Goal: Communication & Community: Answer question/provide support

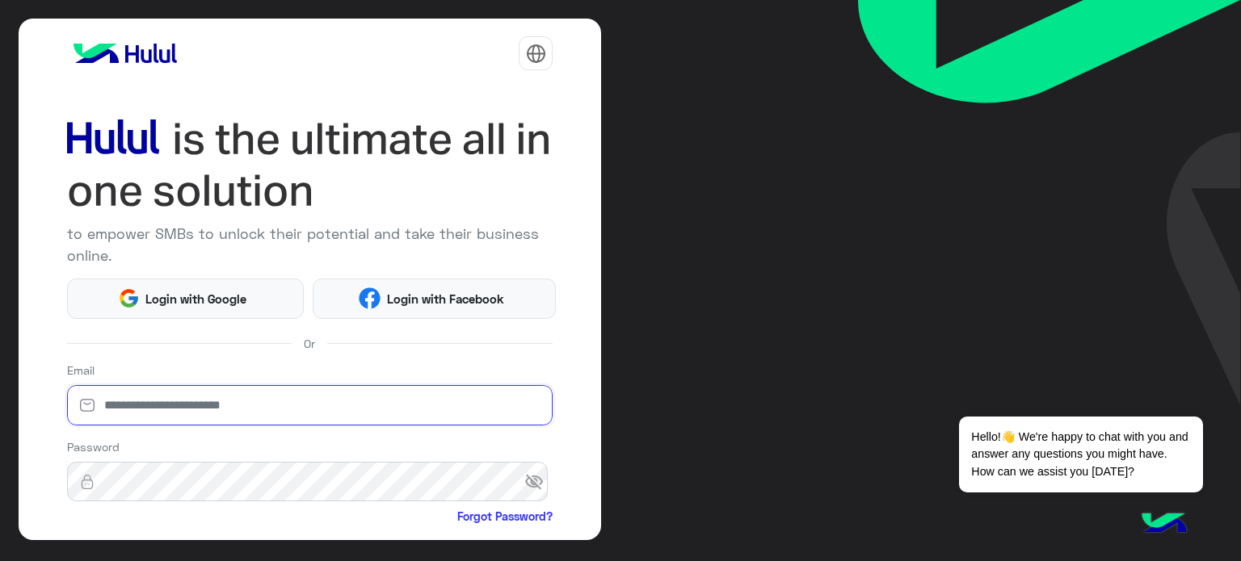
type input "**********"
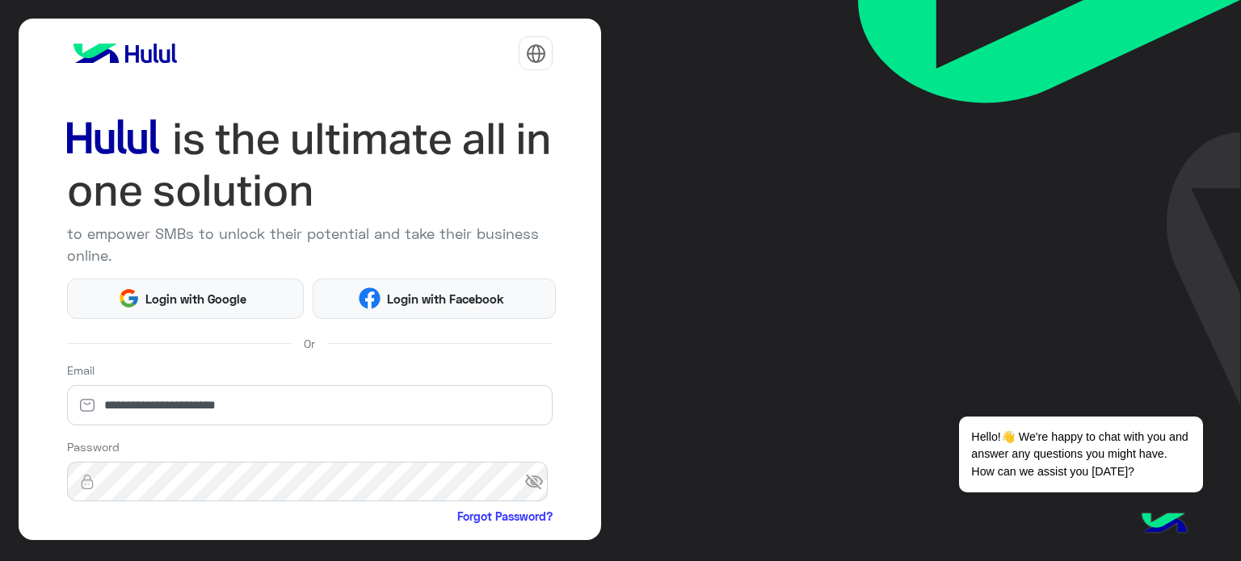
click at [32, 395] on div "**********" at bounding box center [310, 280] width 583 height 522
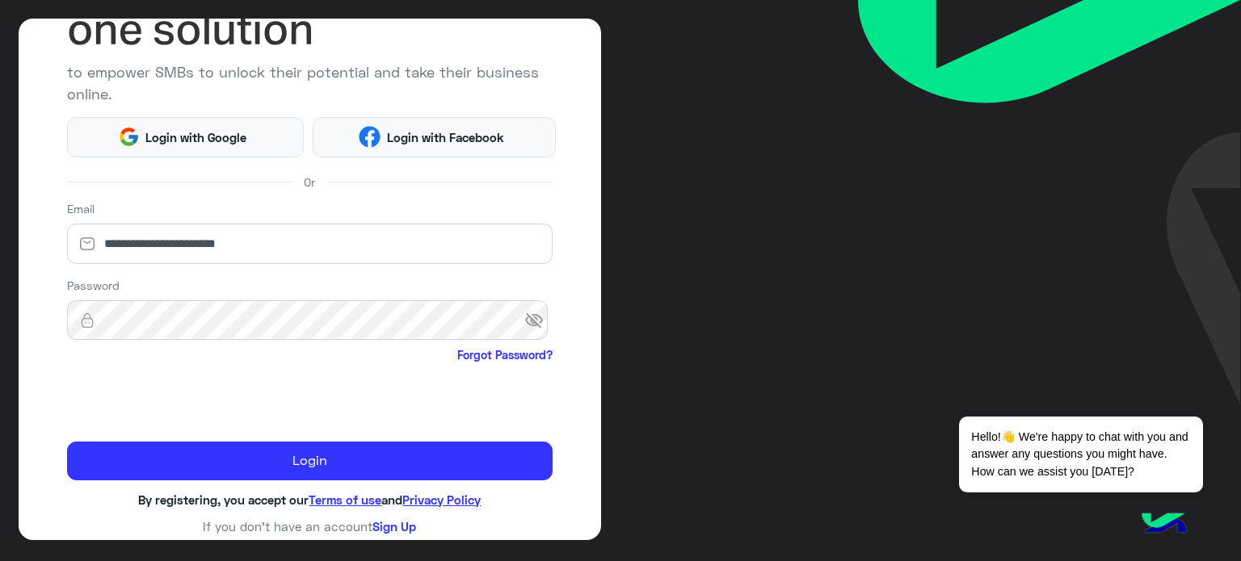
scroll to position [165, 0]
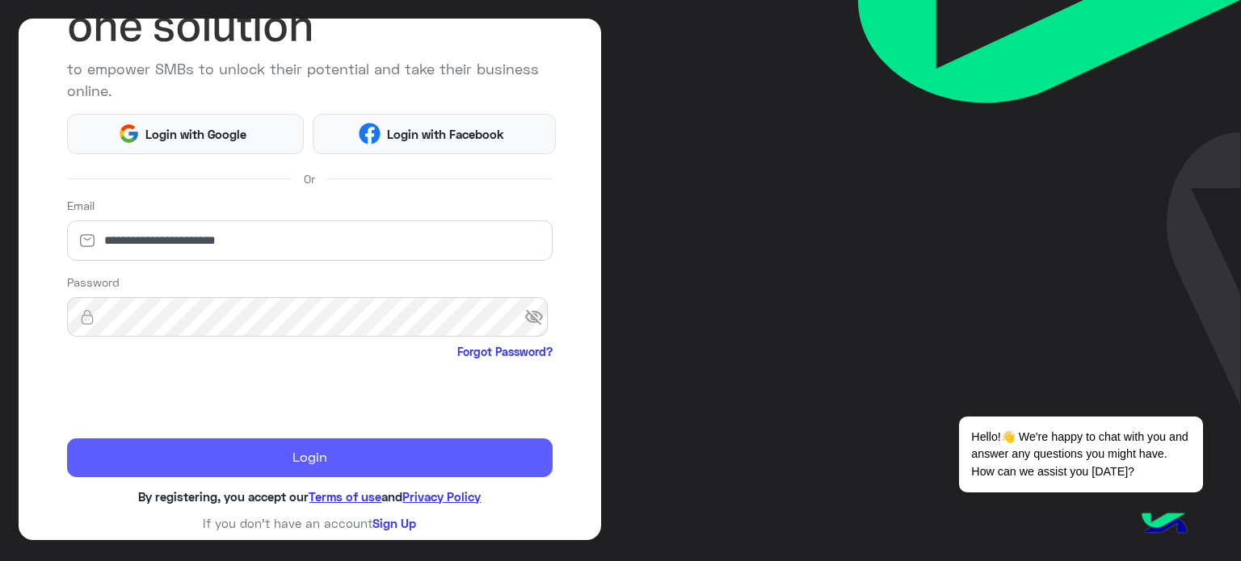
click at [167, 456] on button "Login" at bounding box center [310, 458] width 486 height 39
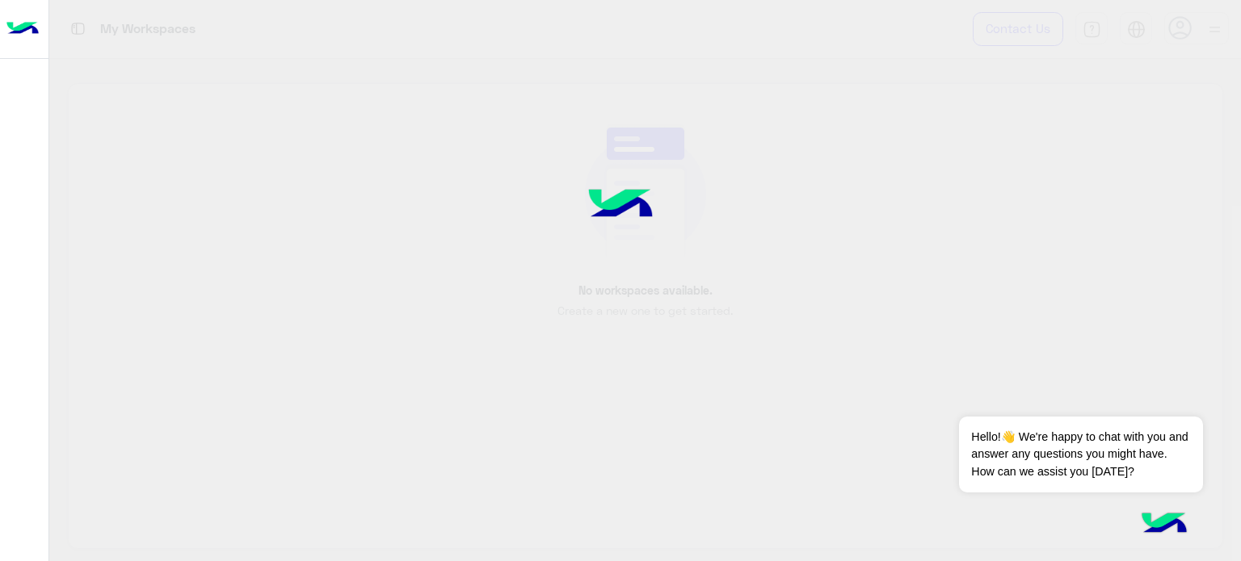
click at [167, 456] on div at bounding box center [620, 280] width 1241 height 561
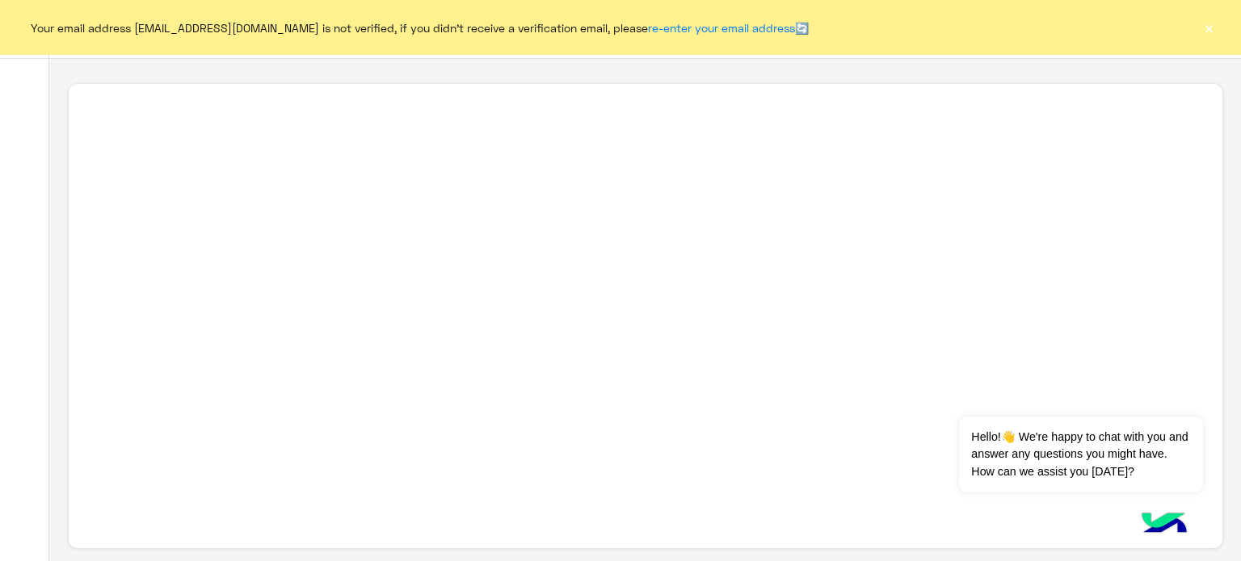
scroll to position [6, 0]
click at [1204, 31] on button "×" at bounding box center [1209, 27] width 16 height 16
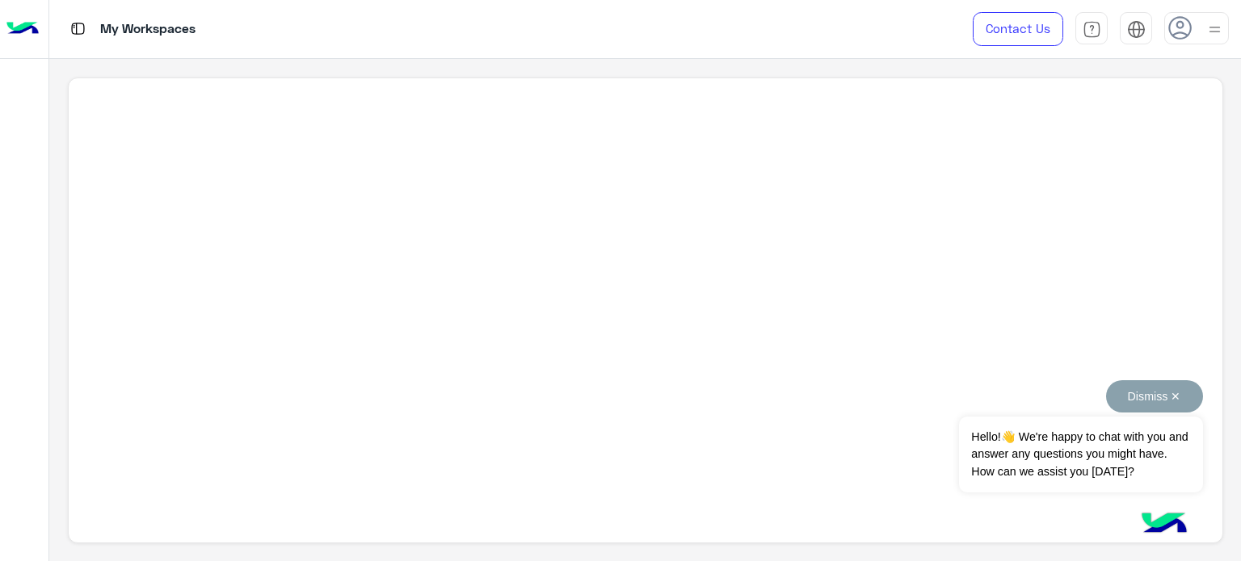
click at [1179, 398] on button "Dismiss ✕" at bounding box center [1154, 397] width 97 height 32
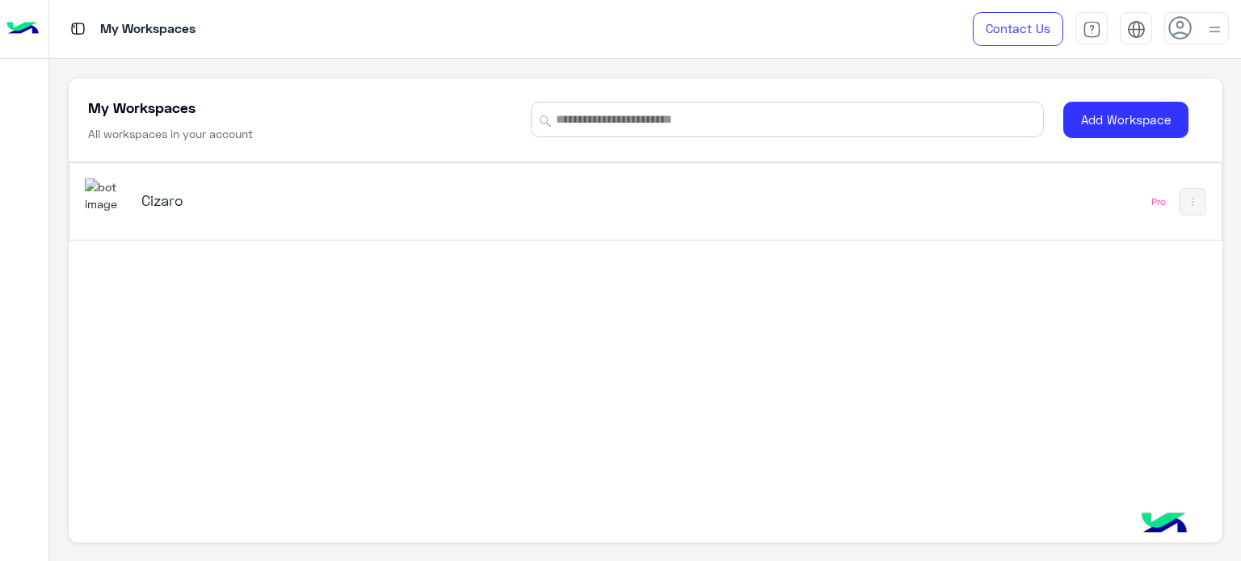
click at [160, 224] on div "Cizaro" at bounding box center [421, 202] width 673 height 47
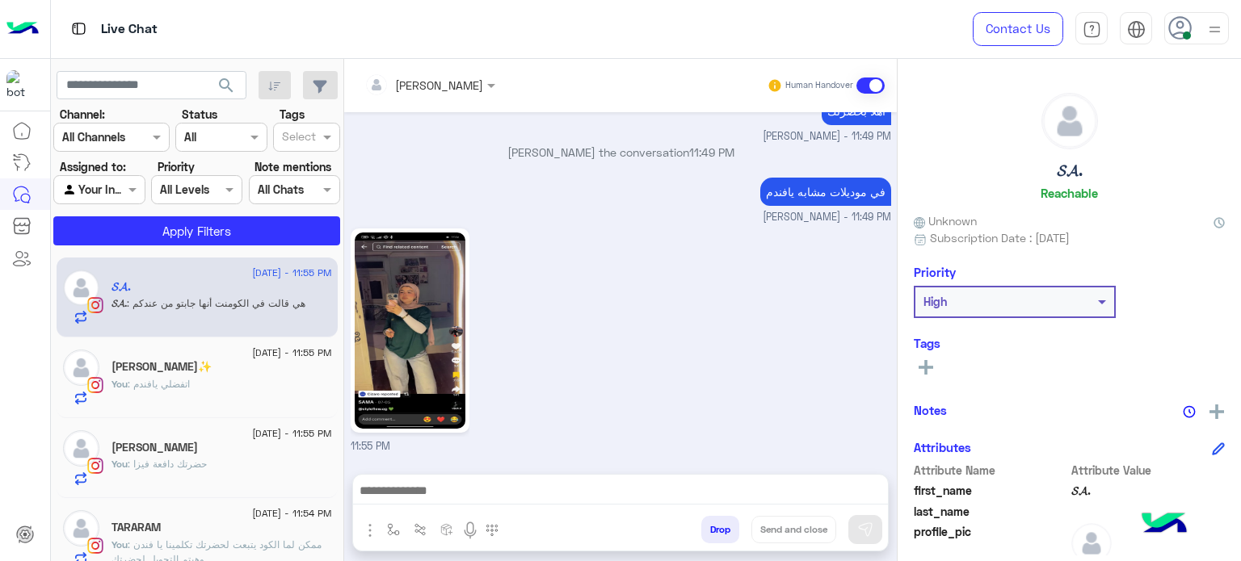
scroll to position [414, 0]
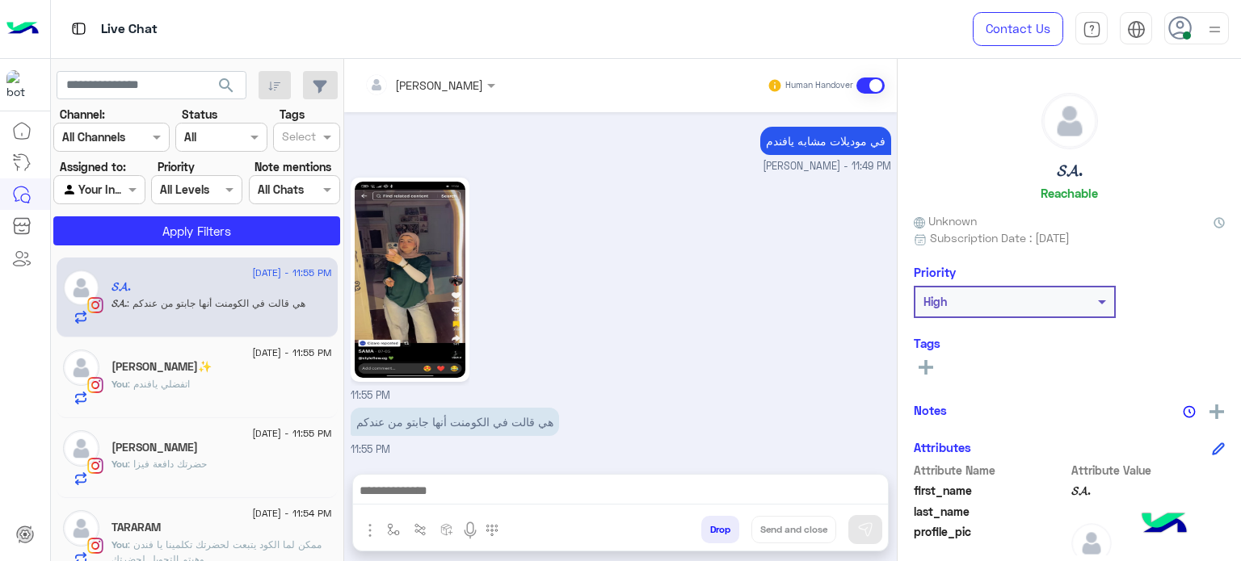
click at [1171, 34] on use at bounding box center [1179, 27] width 23 height 23
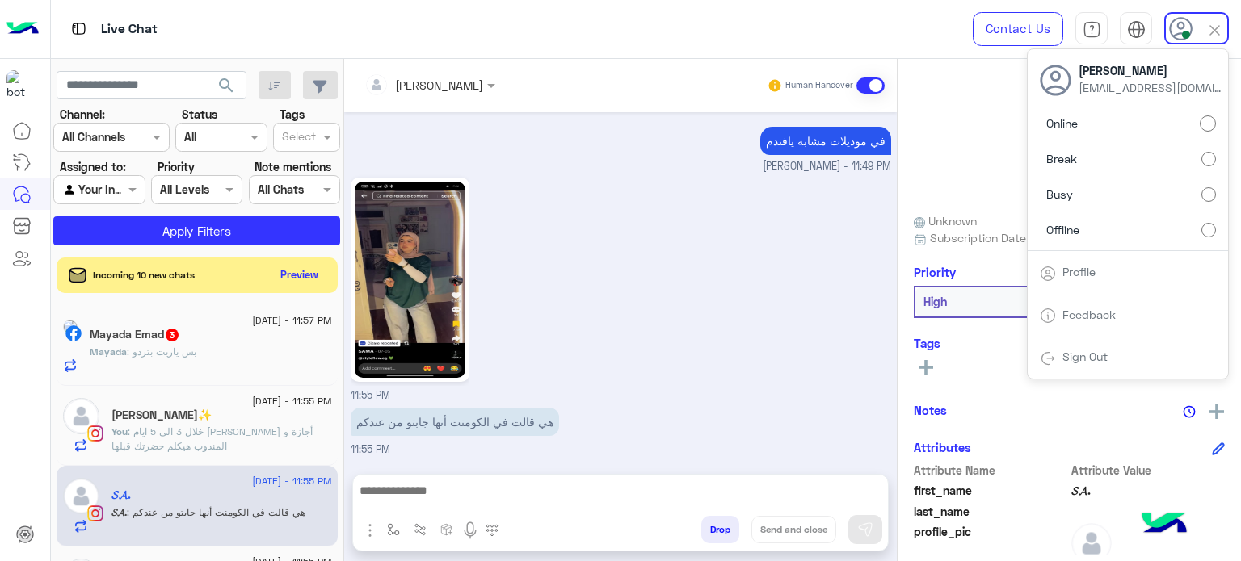
click at [1240, 41] on div "Contact Us Help Center عربي English Amina Hamdy aminahamdy412@gmail.com Online …" at bounding box center [1094, 29] width 292 height 58
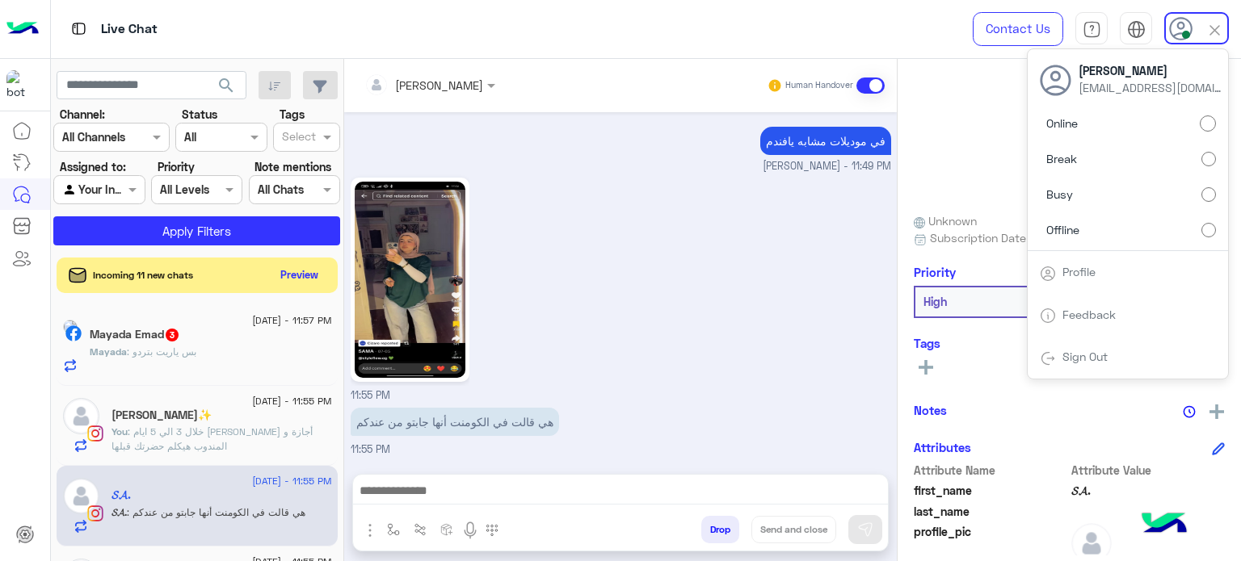
click at [1240, 41] on div "Contact Us Help Center عربي English Amina Hamdy aminahamdy412@gmail.com Online …" at bounding box center [1094, 29] width 292 height 58
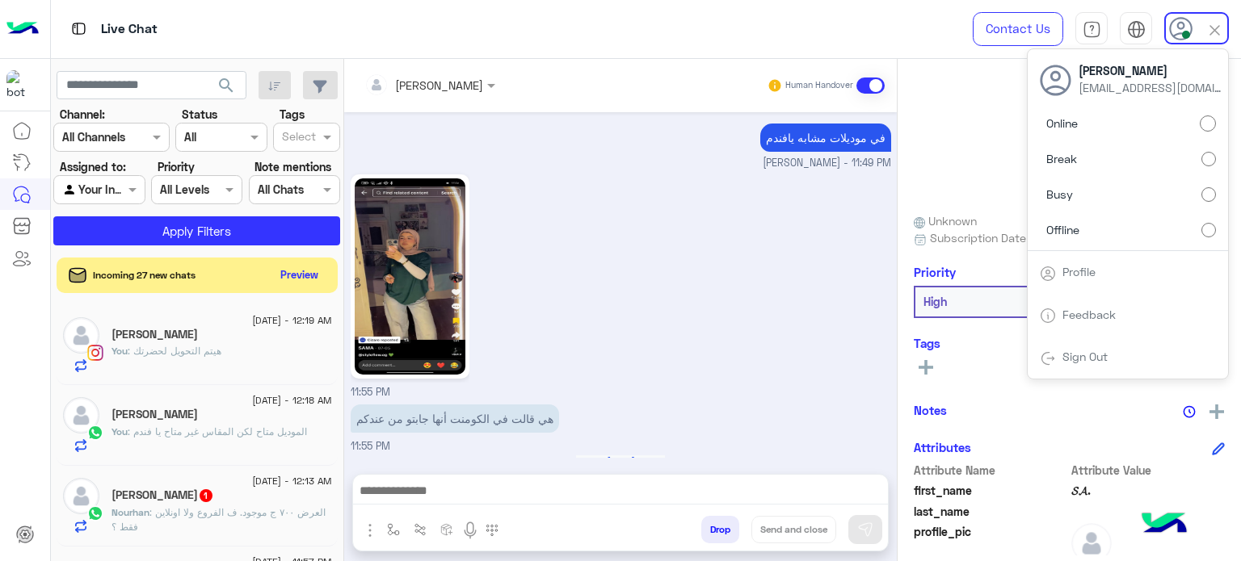
scroll to position [523, 0]
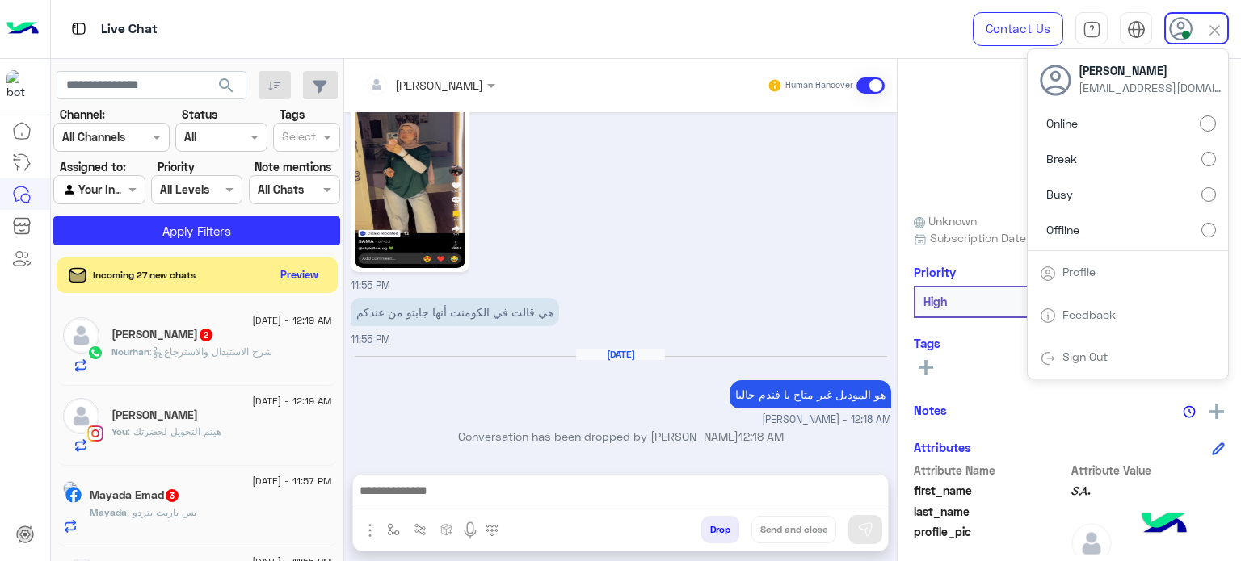
click at [197, 21] on div "Live Chat" at bounding box center [447, 29] width 793 height 58
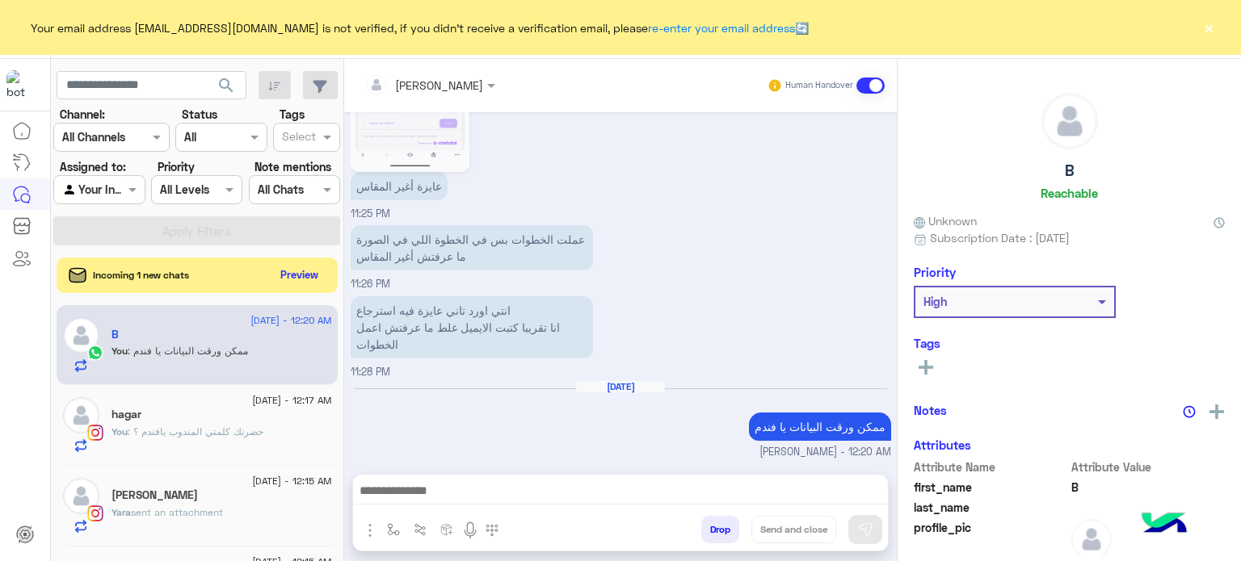
scroll to position [692, 0]
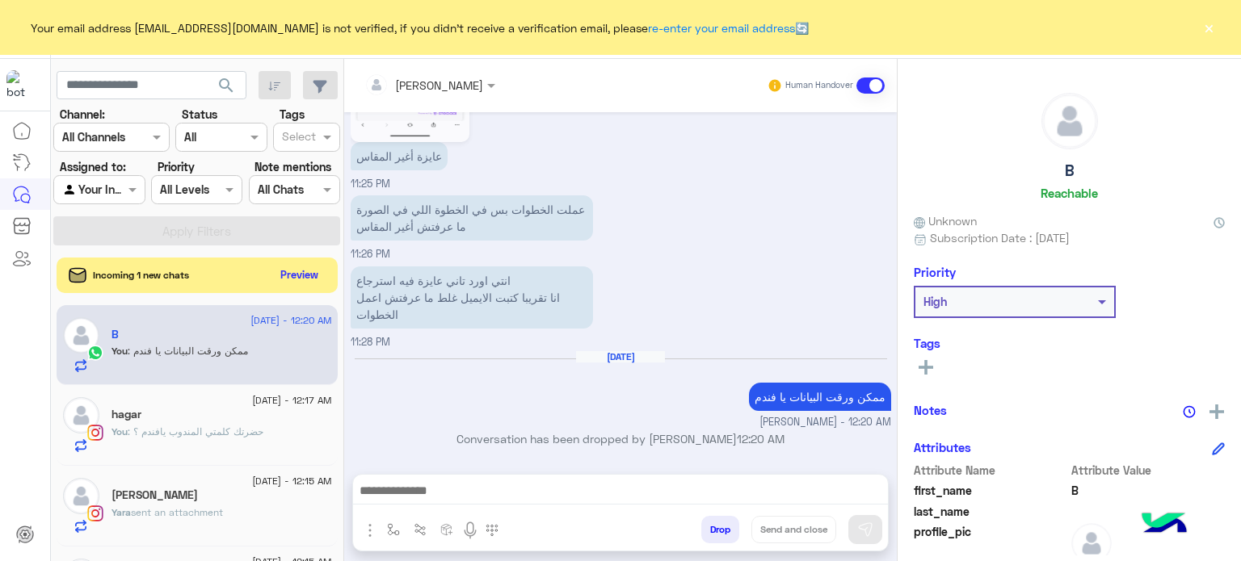
click at [1209, 25] on button "×" at bounding box center [1209, 27] width 16 height 16
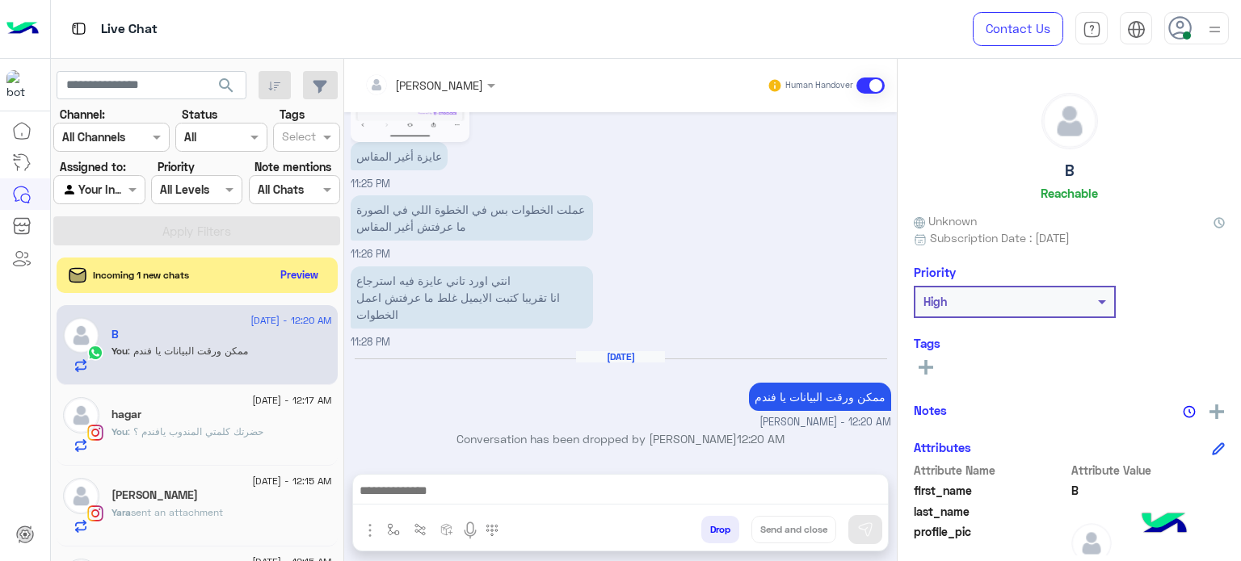
click at [1176, 24] on use at bounding box center [1179, 27] width 23 height 23
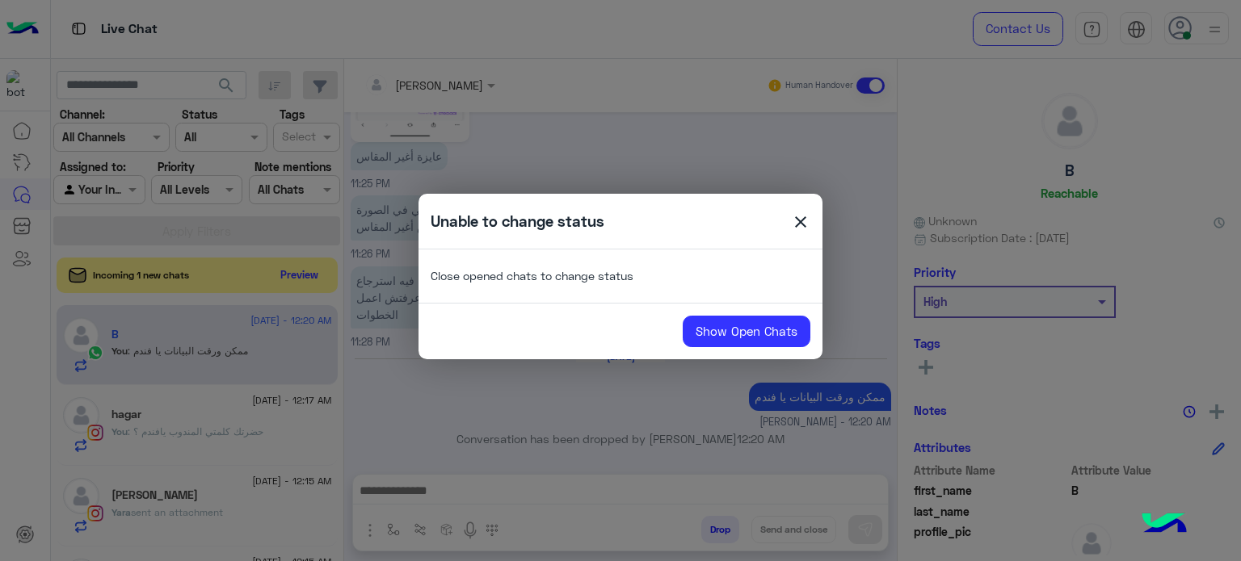
click at [801, 229] on span "close" at bounding box center [800, 224] width 19 height 24
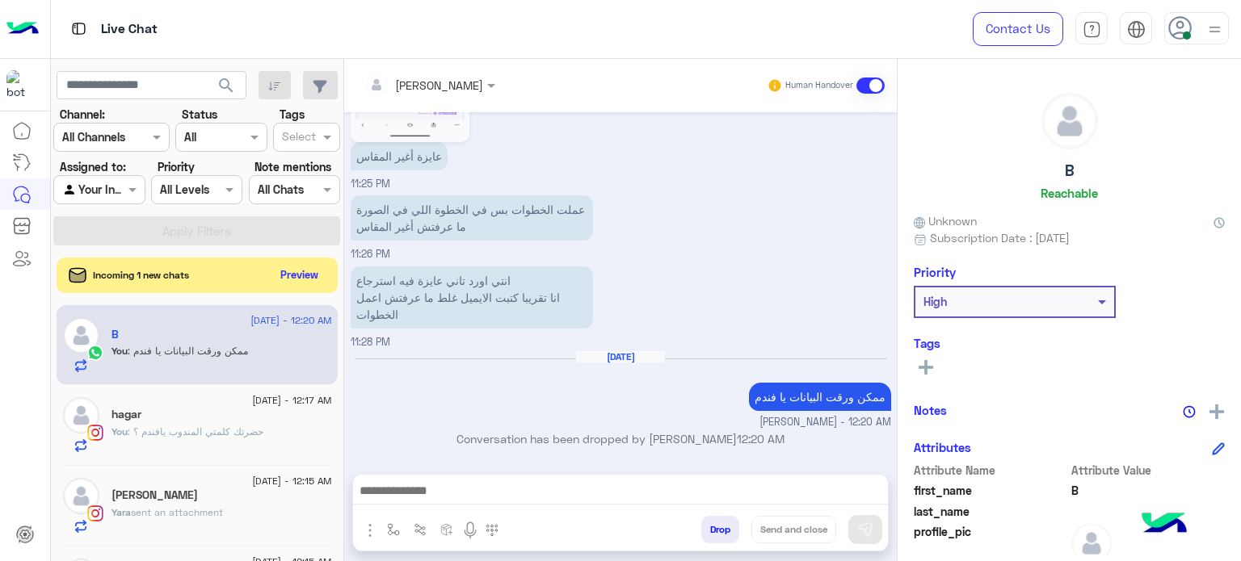
click at [1176, 30] on icon at bounding box center [1180, 28] width 24 height 24
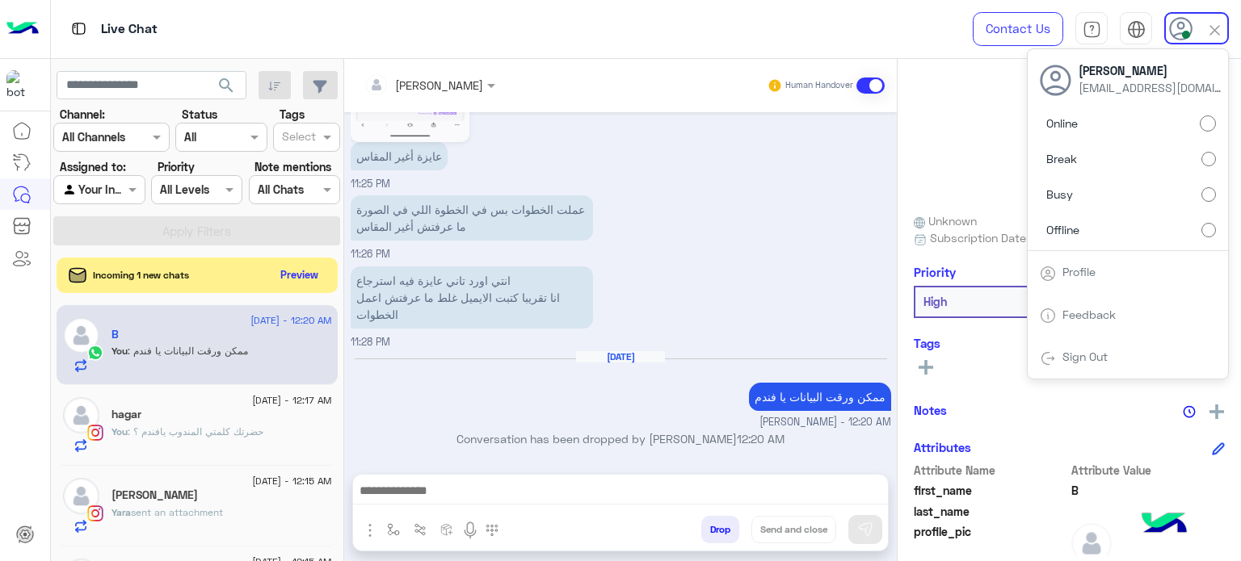
click at [1176, 30] on icon at bounding box center [1181, 29] width 24 height 24
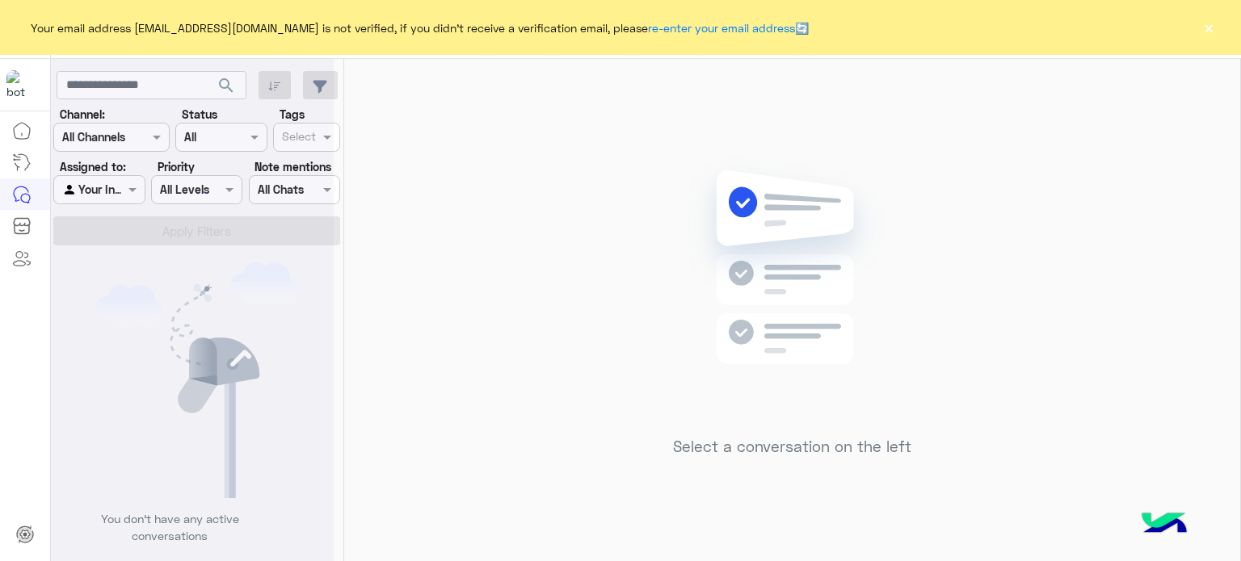
click at [1209, 34] on button "×" at bounding box center [1209, 27] width 16 height 16
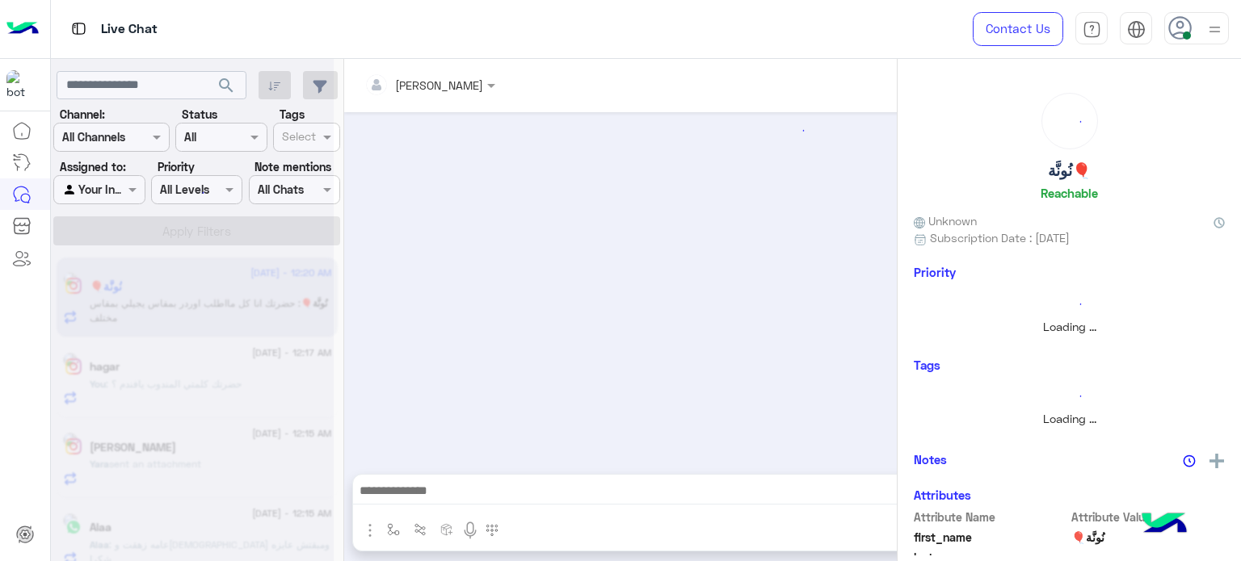
scroll to position [367, 0]
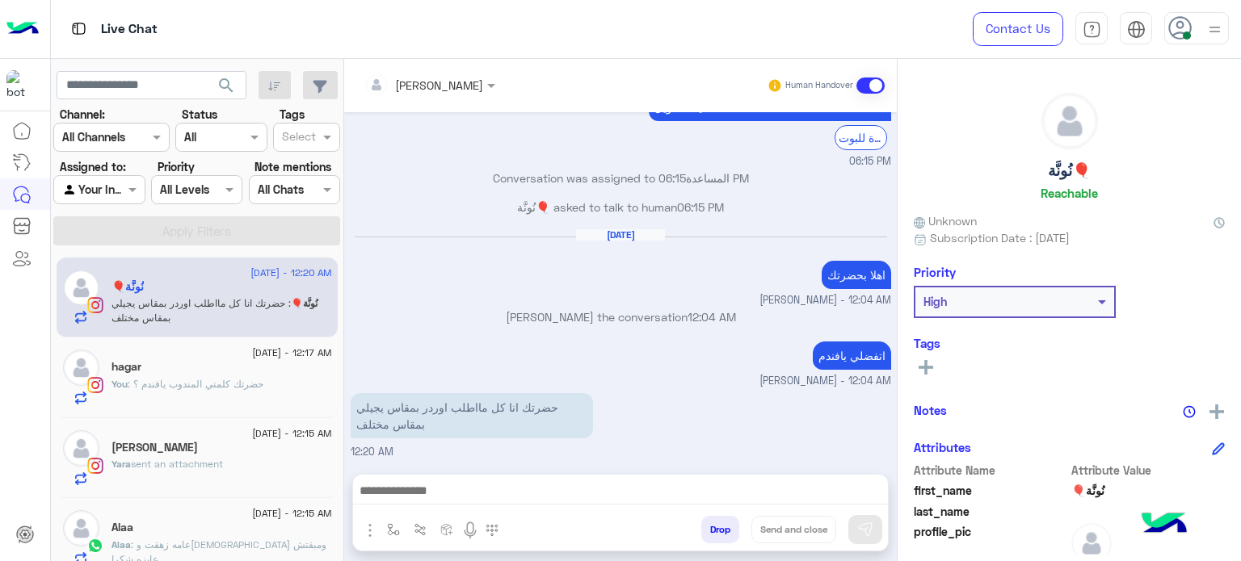
click at [229, 384] on span ": حضرتك كلمتي المندوب يافندم ؟" at bounding box center [196, 384] width 136 height 12
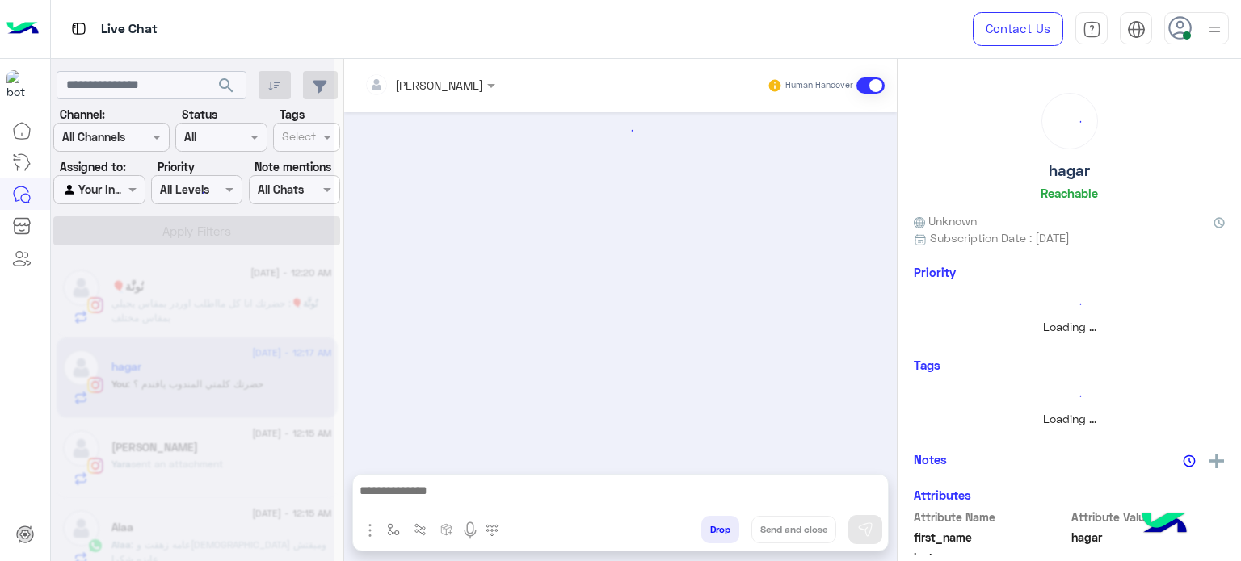
scroll to position [367, 0]
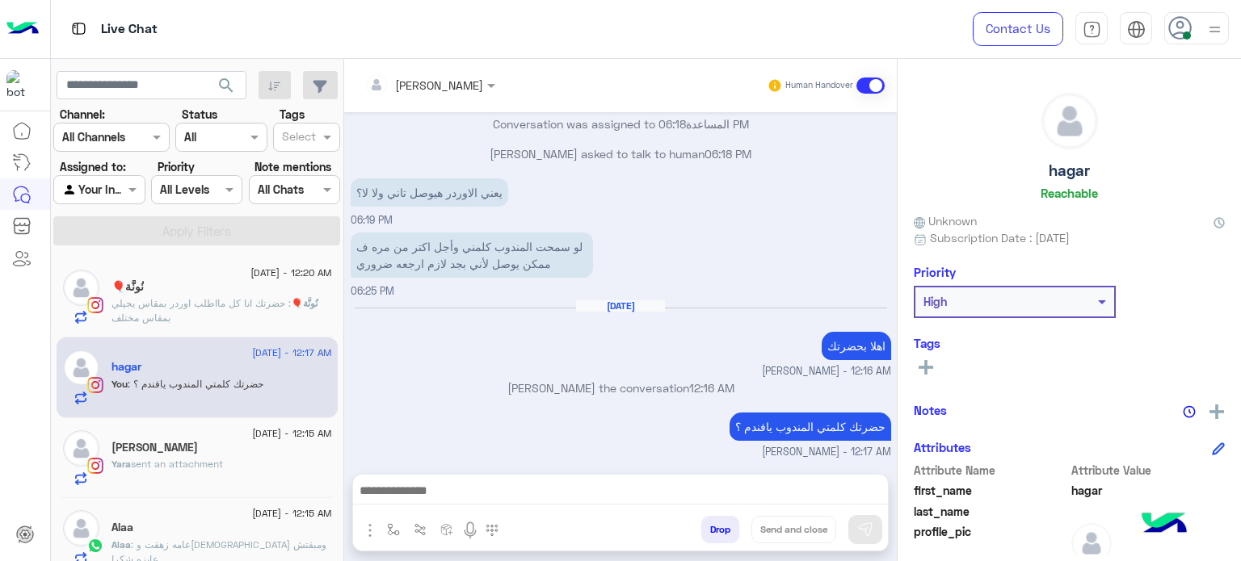
click at [714, 532] on button "Drop" at bounding box center [720, 529] width 38 height 27
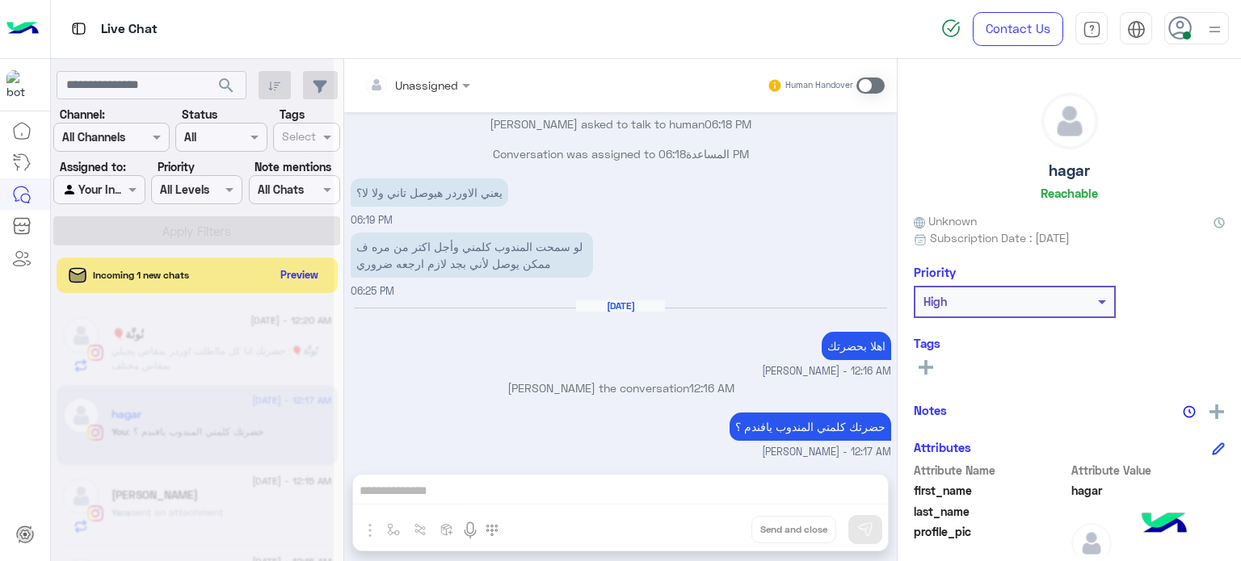
scroll to position [397, 0]
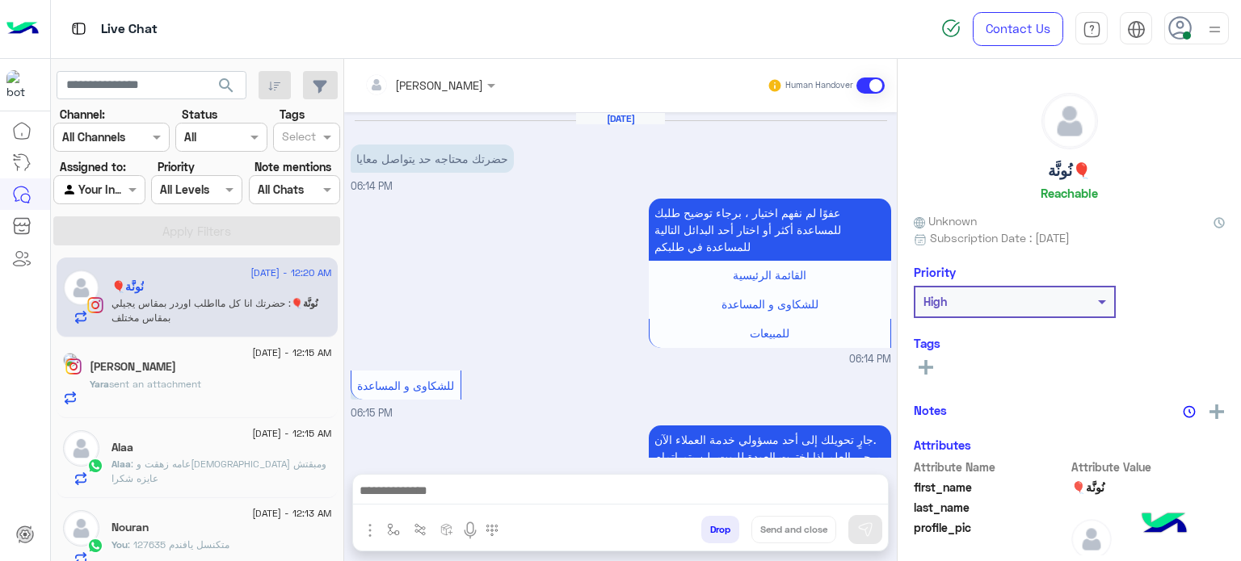
scroll to position [367, 0]
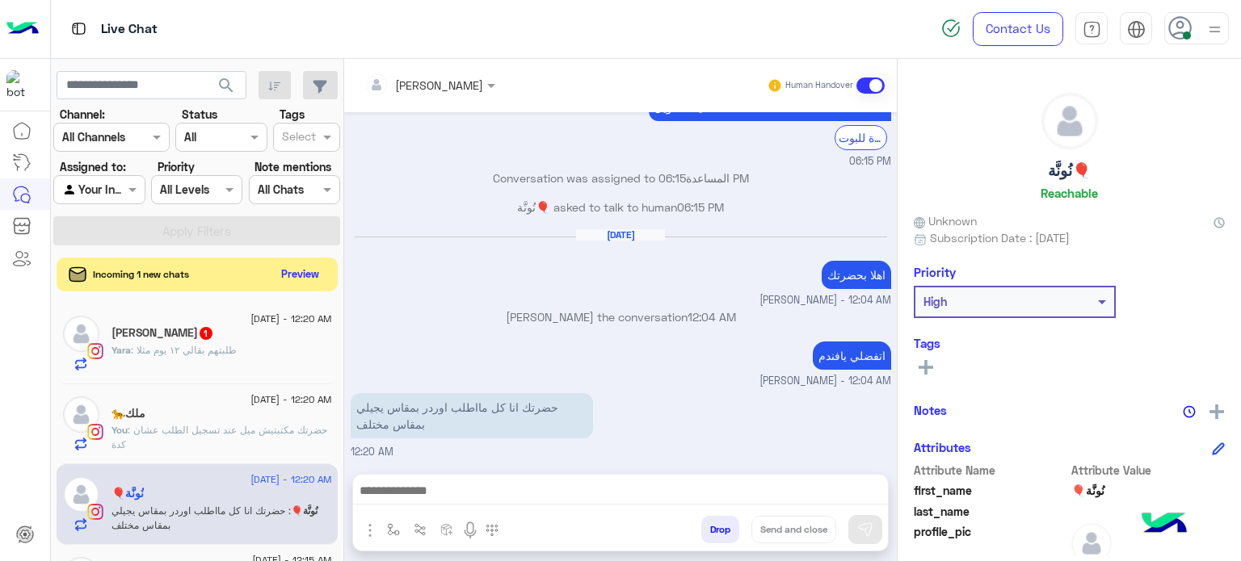
click at [305, 284] on button "Preview" at bounding box center [300, 274] width 50 height 22
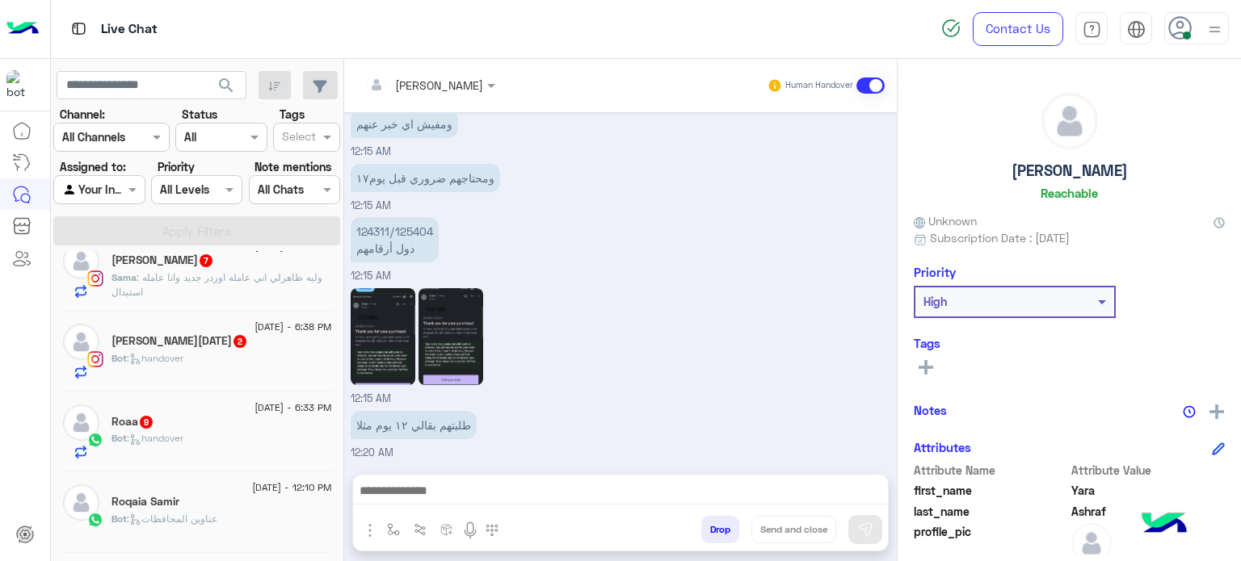
scroll to position [1473, 0]
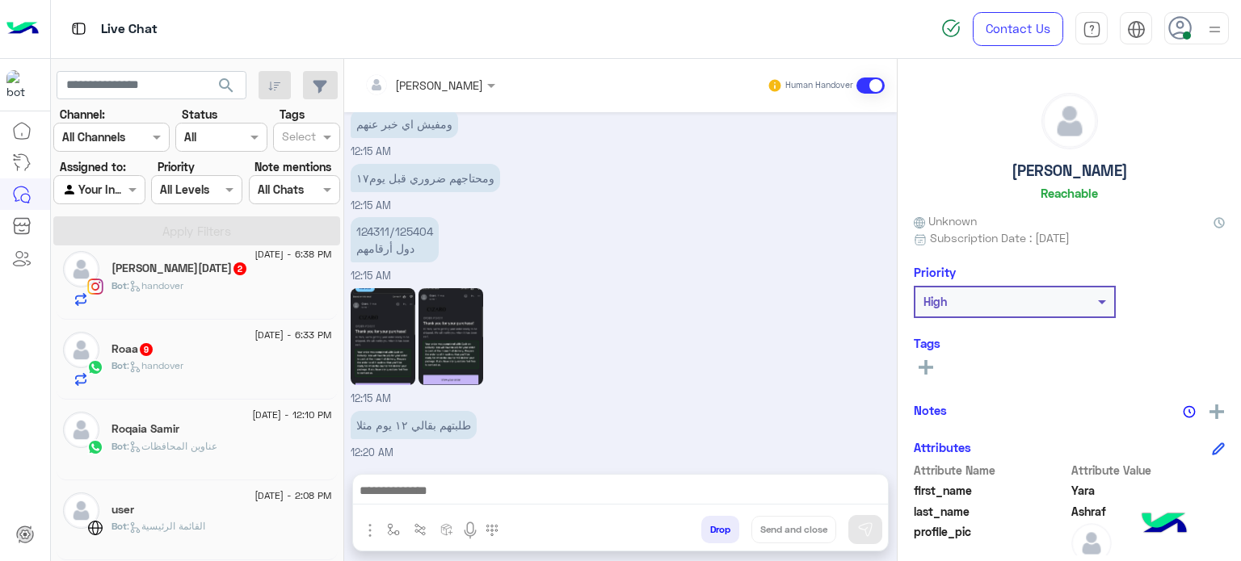
click at [183, 364] on span ": handover" at bounding box center [155, 366] width 57 height 12
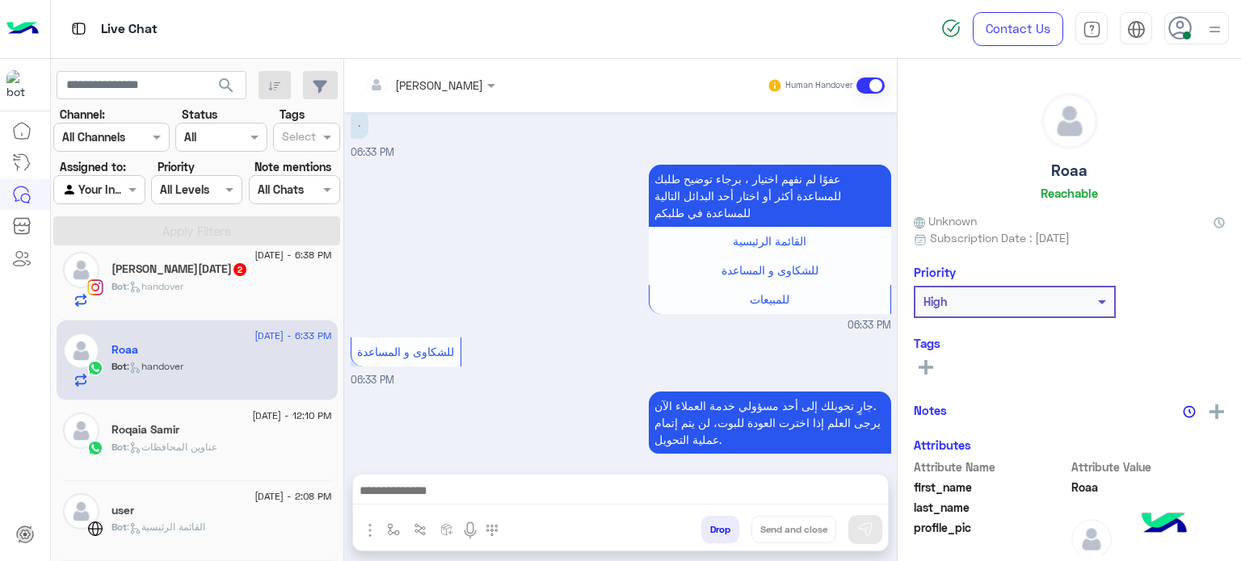
scroll to position [1473, 0]
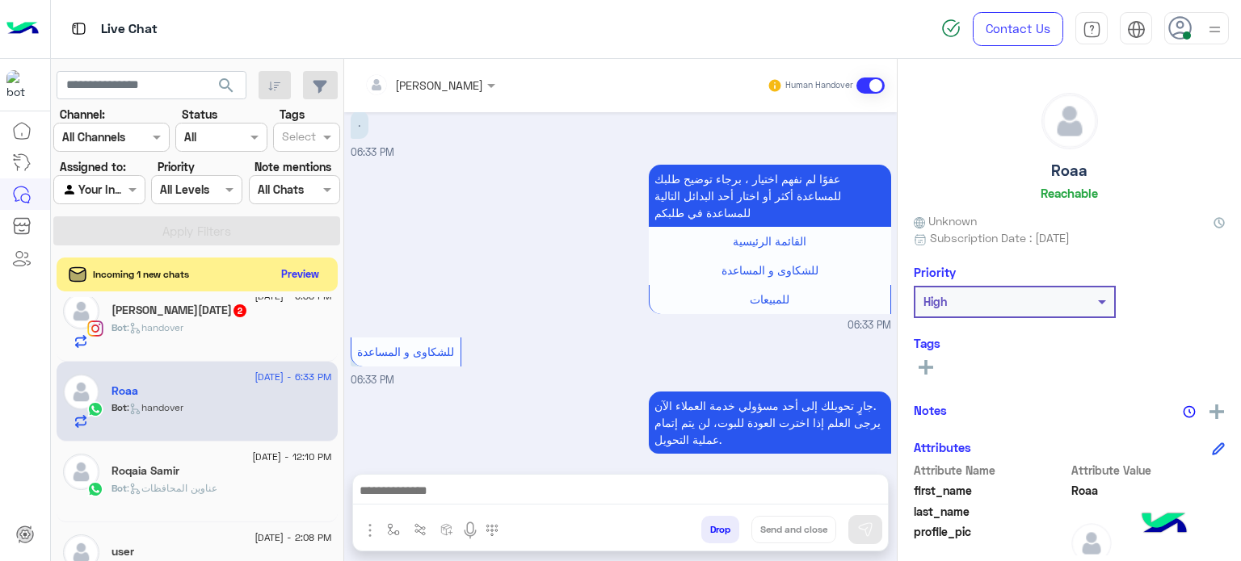
click at [305, 273] on button "Preview" at bounding box center [300, 274] width 50 height 22
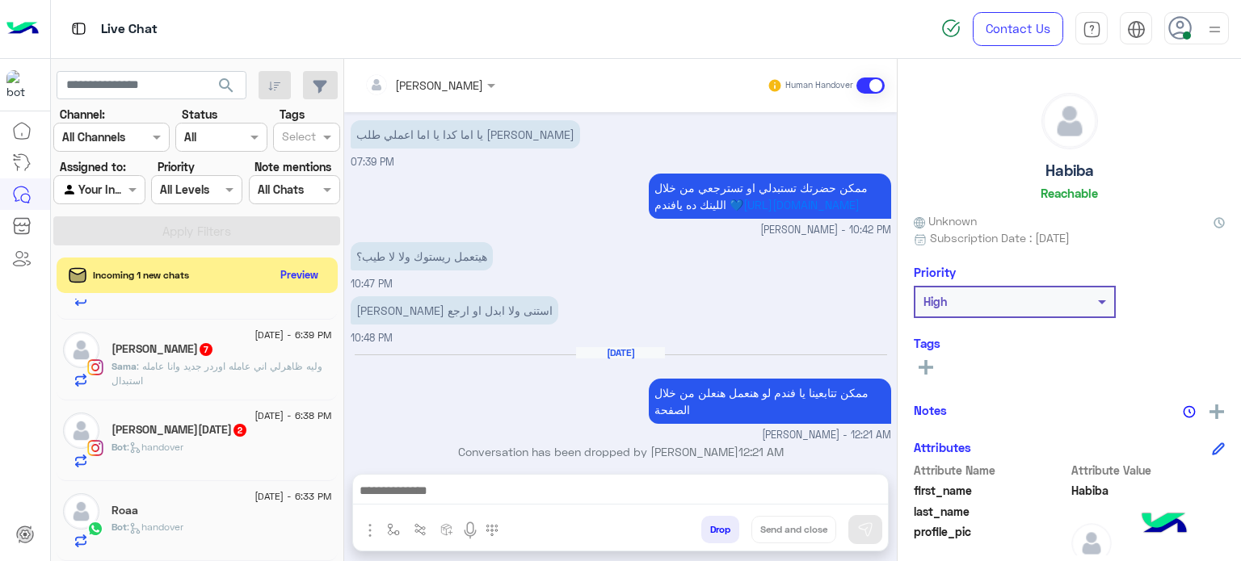
scroll to position [410, 0]
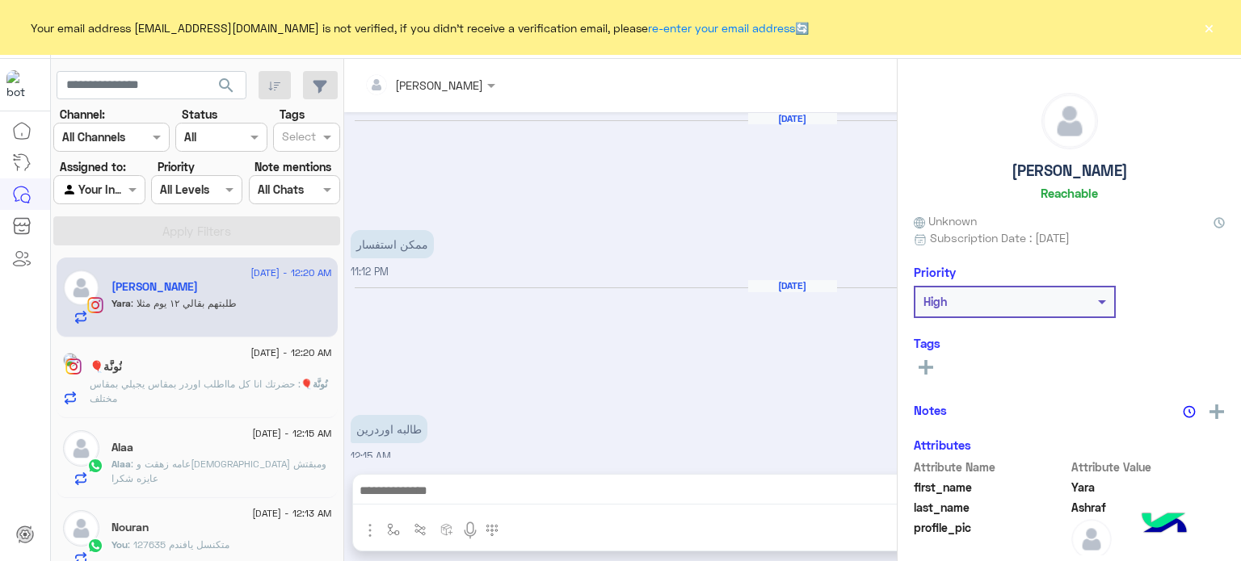
scroll to position [360, 0]
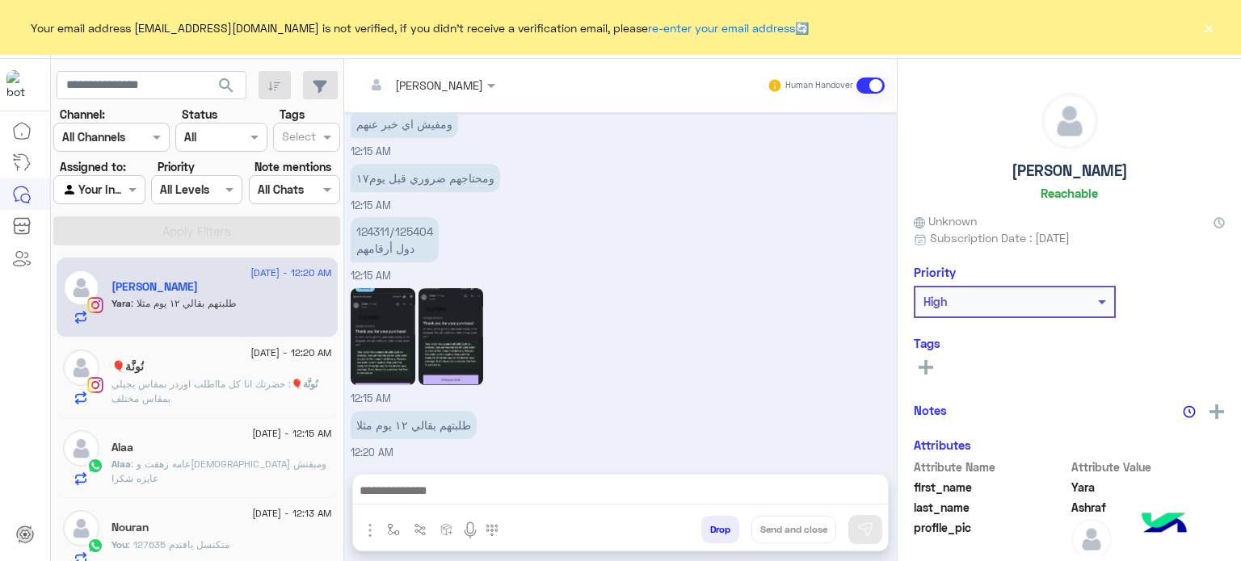
click at [1203, 30] on button "×" at bounding box center [1209, 27] width 16 height 16
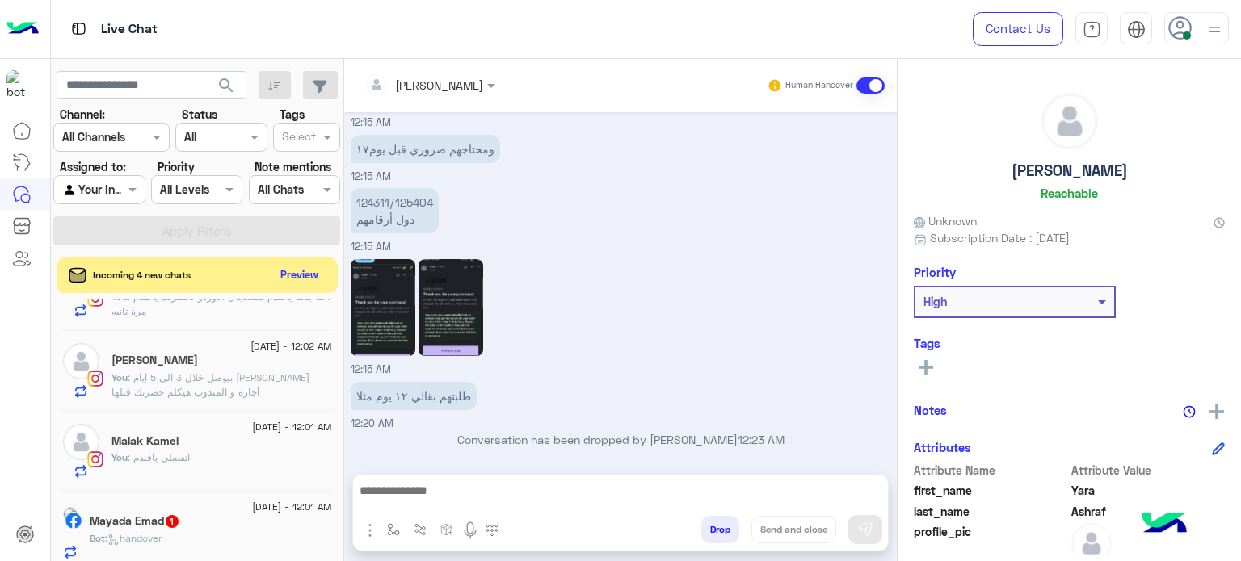
scroll to position [856, 0]
click at [1183, 28] on icon at bounding box center [1180, 28] width 24 height 24
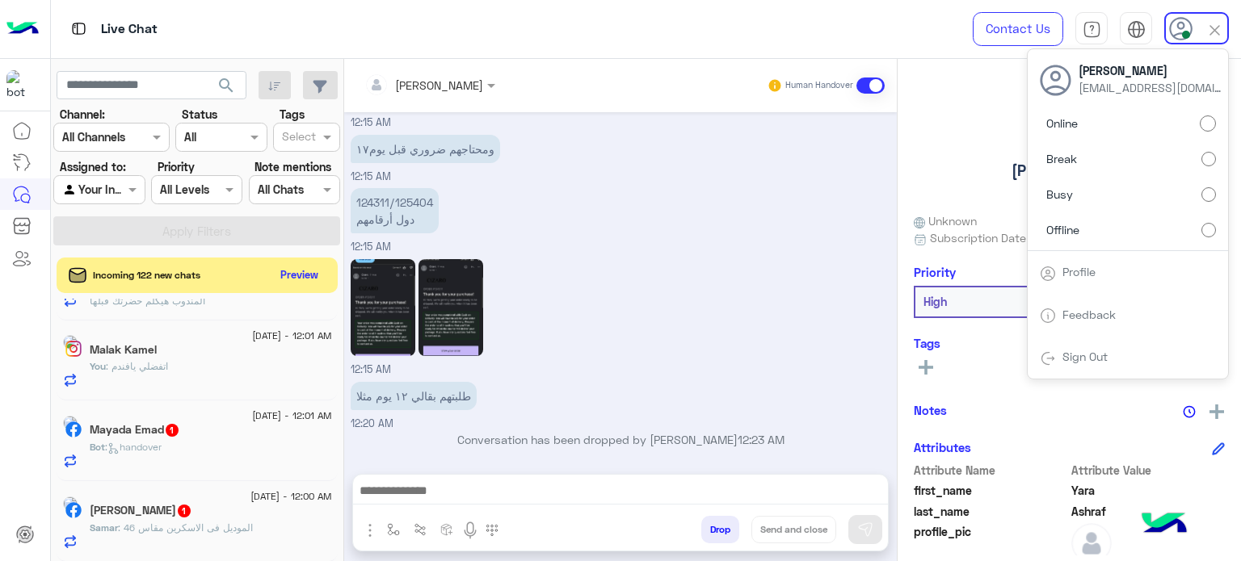
scroll to position [857, 0]
